Goal: Transaction & Acquisition: Obtain resource

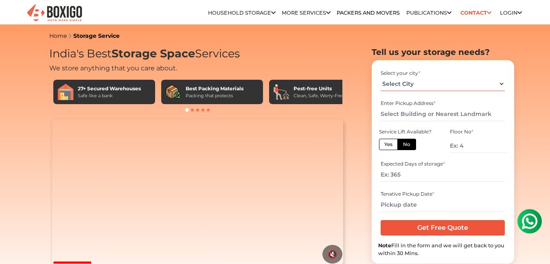
click at [409, 84] on select "Select City [GEOGRAPHIC_DATA] [GEOGRAPHIC_DATA] [GEOGRAPHIC_DATA] [GEOGRAPHIC_D…" at bounding box center [443, 84] width 124 height 14
select select "[GEOGRAPHIC_DATA]"
click at [381, 77] on select "Select City [GEOGRAPHIC_DATA] [GEOGRAPHIC_DATA] [GEOGRAPHIC_DATA] [GEOGRAPHIC_D…" at bounding box center [443, 84] width 124 height 14
click at [418, 112] on input "text" at bounding box center [443, 114] width 124 height 14
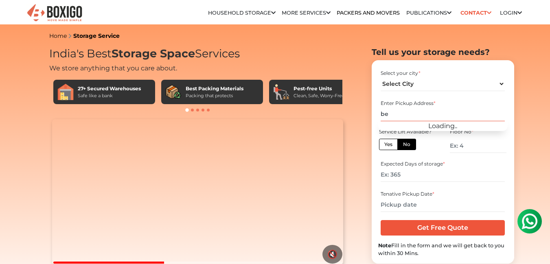
type input "b"
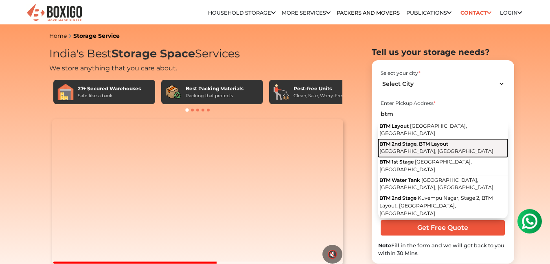
click at [418, 141] on span "BTM 2nd Stage, BTM Layout" at bounding box center [414, 144] width 69 height 6
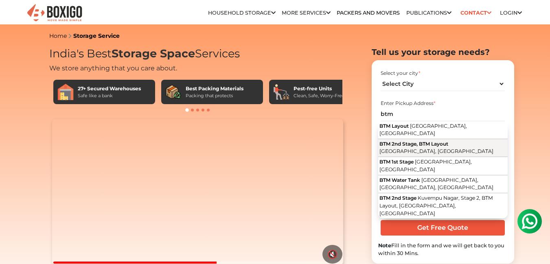
type input "BTM 2nd Stage, BTM Layout, [GEOGRAPHIC_DATA], [GEOGRAPHIC_DATA]"
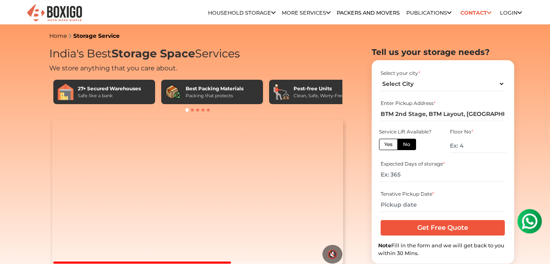
click at [390, 146] on label "Yes" at bounding box center [388, 144] width 19 height 11
click at [390, 146] on input "Yes" at bounding box center [386, 143] width 5 height 5
radio input "true"
click at [402, 178] on input "number" at bounding box center [443, 175] width 124 height 14
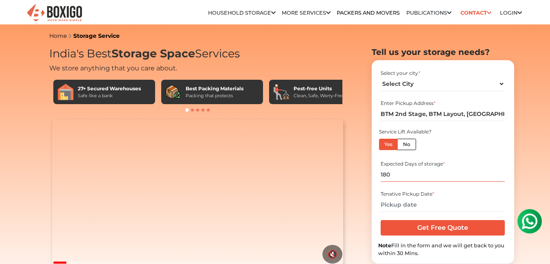
type input "180"
click at [409, 203] on input "text" at bounding box center [443, 205] width 124 height 14
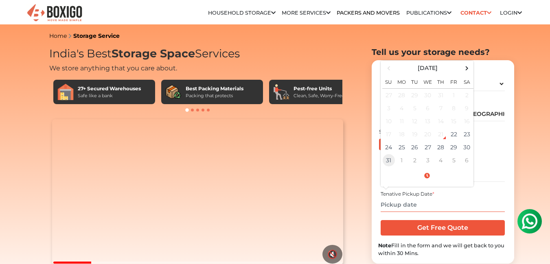
click at [389, 160] on td "31" at bounding box center [388, 160] width 13 height 13
type input "[DATE] 12:00 AM"
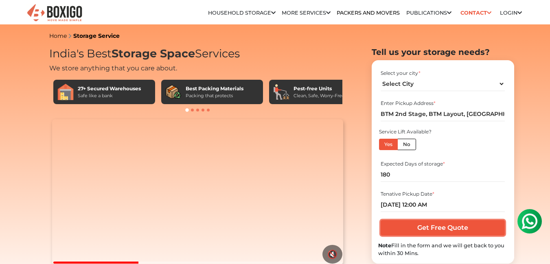
click at [422, 233] on input "Get Free Quote" at bounding box center [443, 227] width 124 height 15
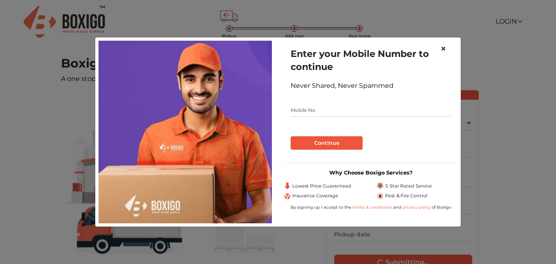
click at [442, 48] on span "×" at bounding box center [444, 49] width 6 height 12
